Goal: Information Seeking & Learning: Learn about a topic

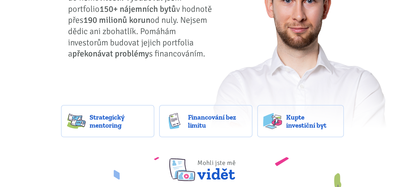
scroll to position [86, 0]
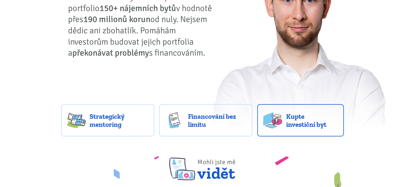
click at [279, 121] on img at bounding box center [272, 120] width 19 height 16
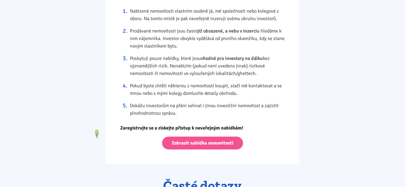
scroll to position [527, 0]
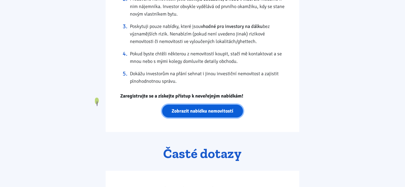
click at [237, 111] on link "Zobrazit nabídku nemovitostí" at bounding box center [202, 111] width 81 height 13
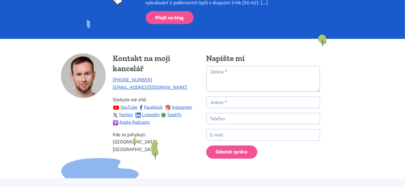
scroll to position [394, 0]
